Goal: Task Accomplishment & Management: Use online tool/utility

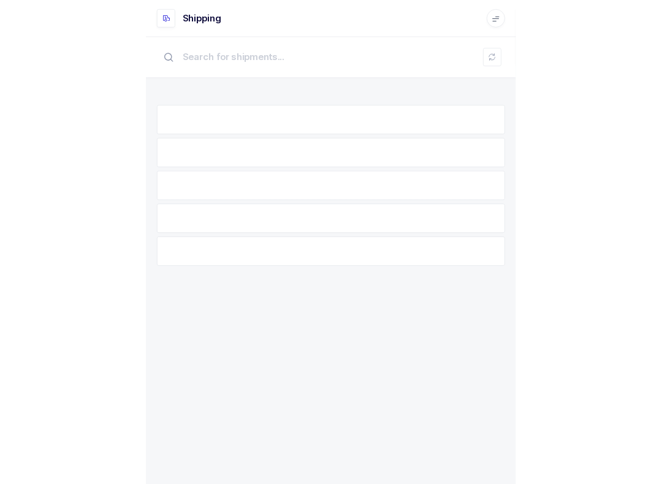
scroll to position [12, 0]
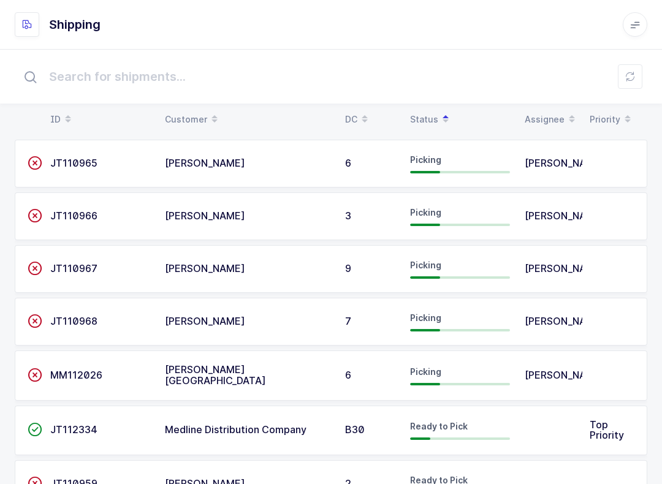
click at [496, 422] on td at bounding box center [549, 431] width 65 height 50
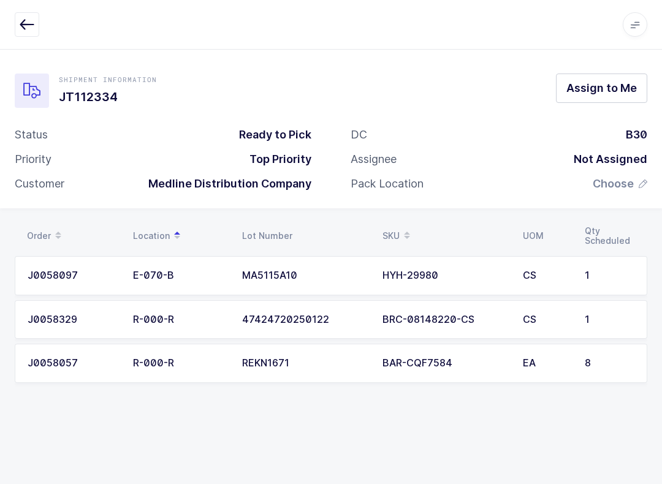
click at [258, 330] on td "47424720250122" at bounding box center [305, 319] width 140 height 39
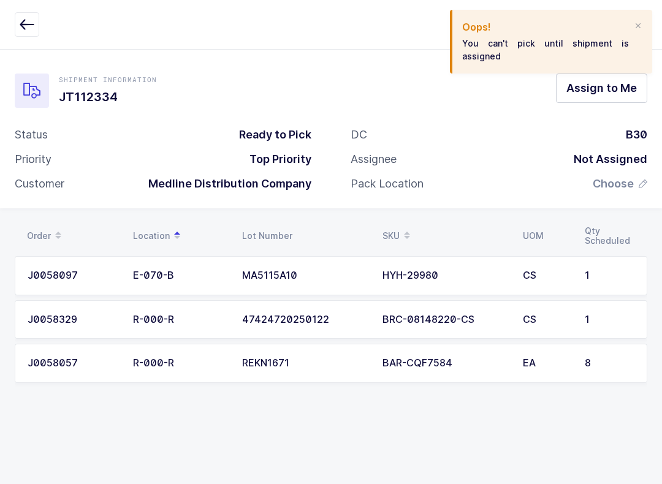
click at [306, 315] on div "47424720250122" at bounding box center [305, 319] width 126 height 11
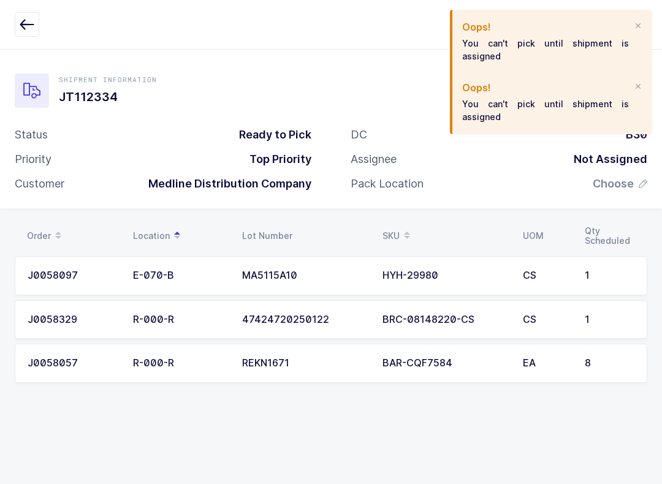
click at [496, 81] on div at bounding box center [638, 86] width 10 height 11
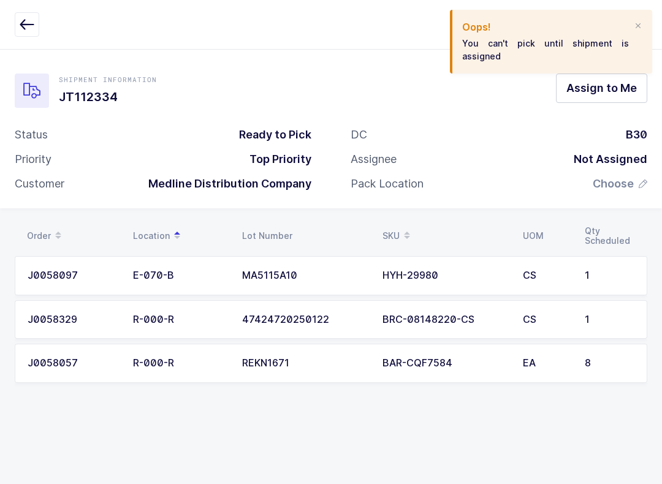
click at [496, 26] on div "Oops! You can't pick until shipment is assigned" at bounding box center [551, 42] width 202 height 64
click at [496, 28] on div at bounding box center [638, 26] width 10 height 11
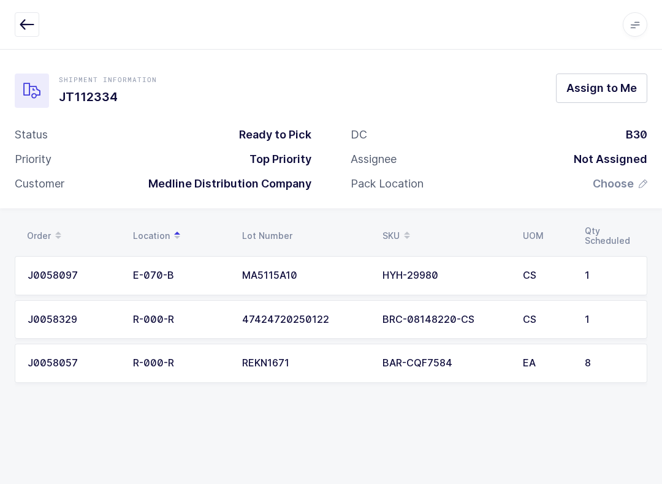
click at [496, 80] on span "Assign to Me" at bounding box center [601, 87] width 70 height 15
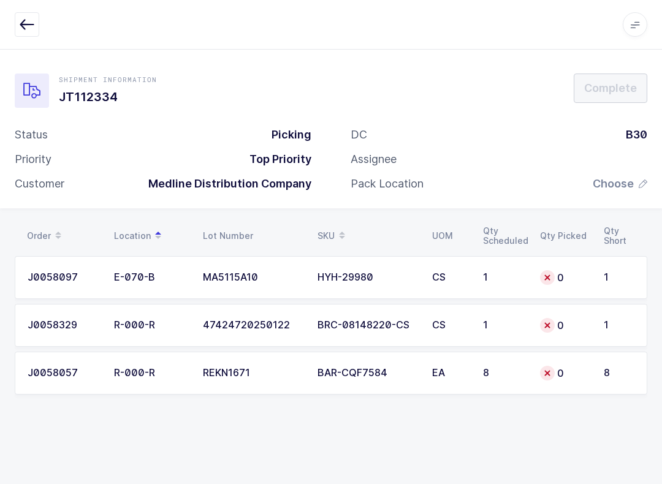
click at [496, 374] on div "0" at bounding box center [564, 373] width 49 height 15
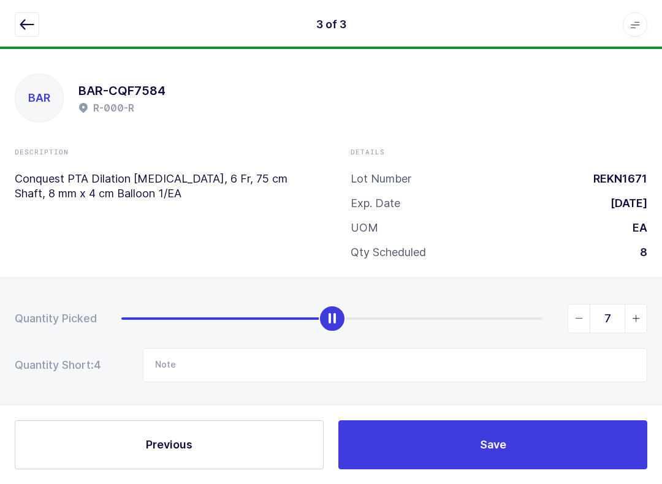
type input "8"
click at [468, 444] on button "Save" at bounding box center [492, 444] width 309 height 49
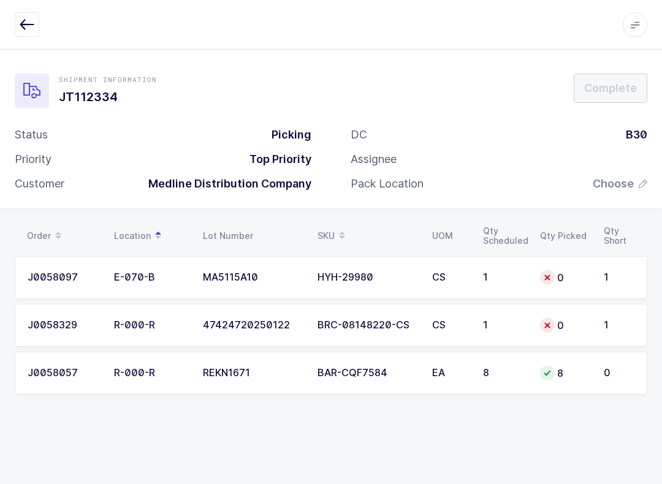
click at [436, 320] on div "CS" at bounding box center [450, 325] width 36 height 11
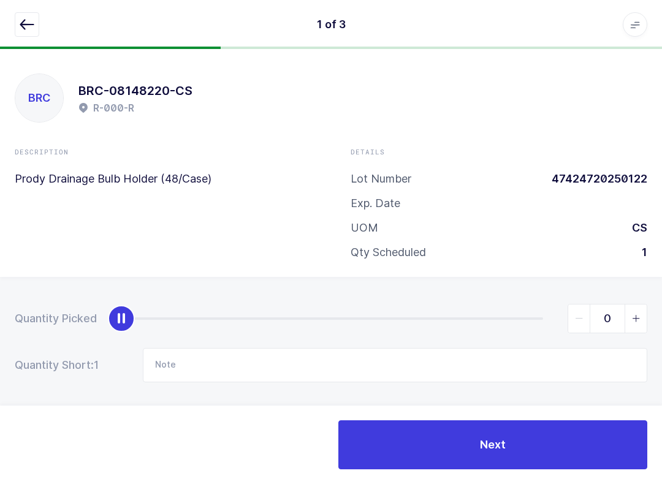
click at [24, 17] on icon "button" at bounding box center [27, 24] width 15 height 15
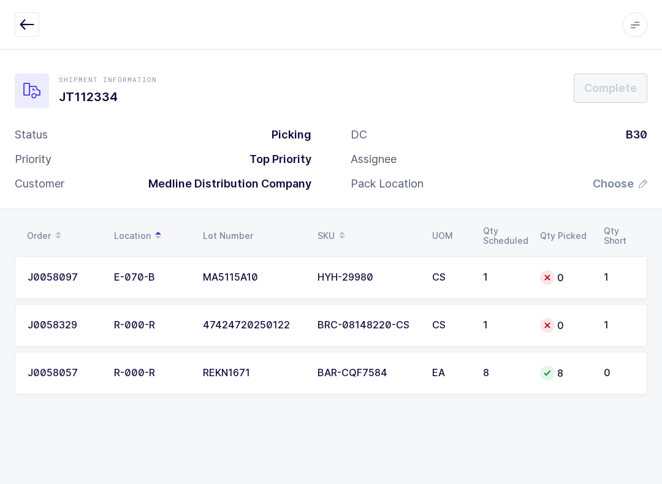
click at [363, 333] on td "BRC-08148220-CS" at bounding box center [367, 325] width 115 height 43
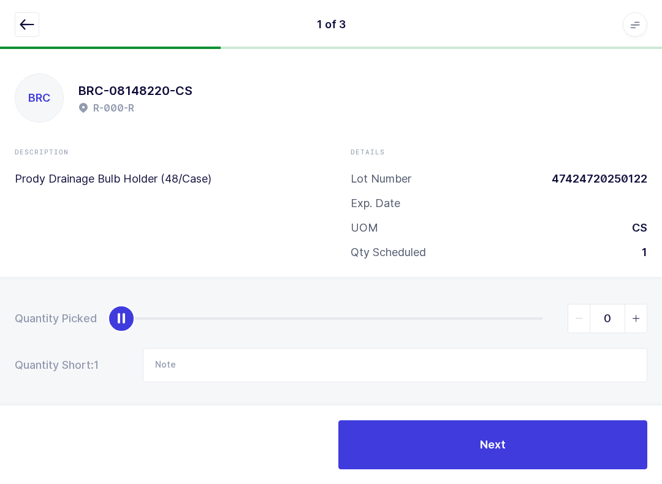
click at [36, 31] on button "button" at bounding box center [27, 24] width 25 height 25
